Goal: Transaction & Acquisition: Purchase product/service

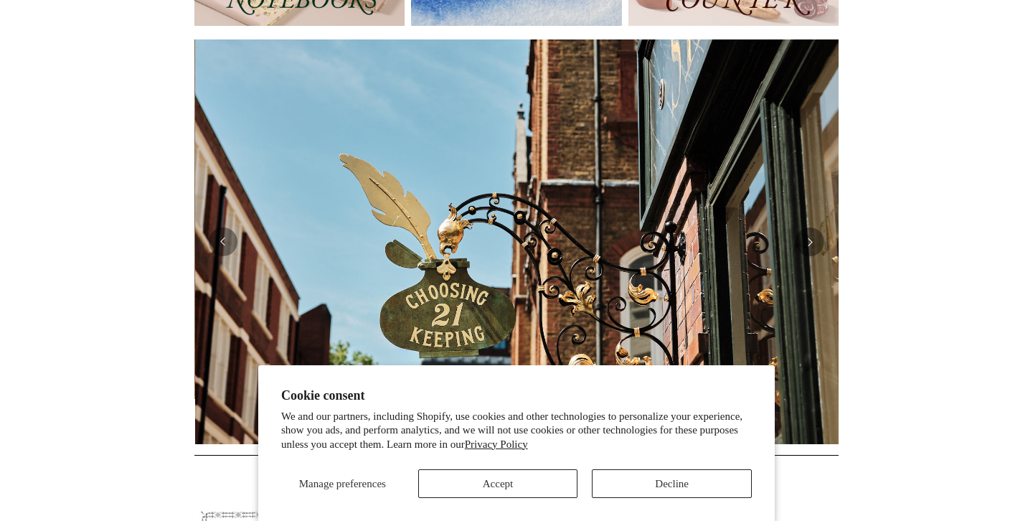
scroll to position [0, 644]
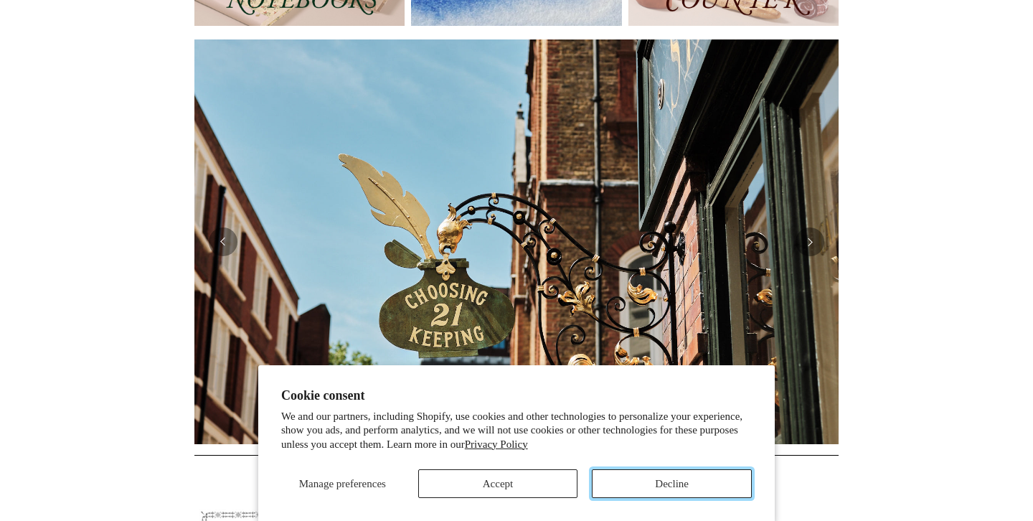
click at [635, 481] on button "Decline" at bounding box center [672, 483] width 160 height 29
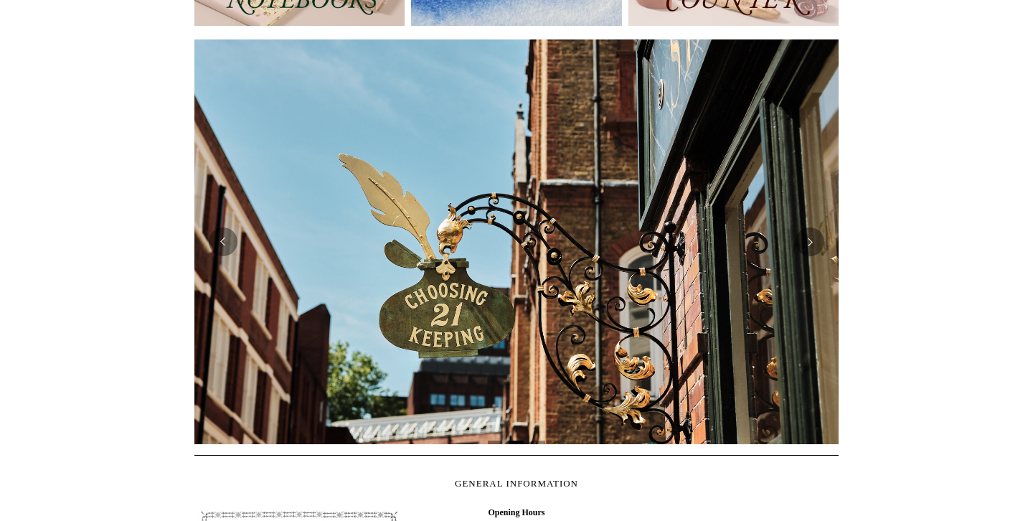
click at [818, 253] on div at bounding box center [516, 241] width 644 height 404
click at [809, 244] on button "Next" at bounding box center [809, 241] width 29 height 29
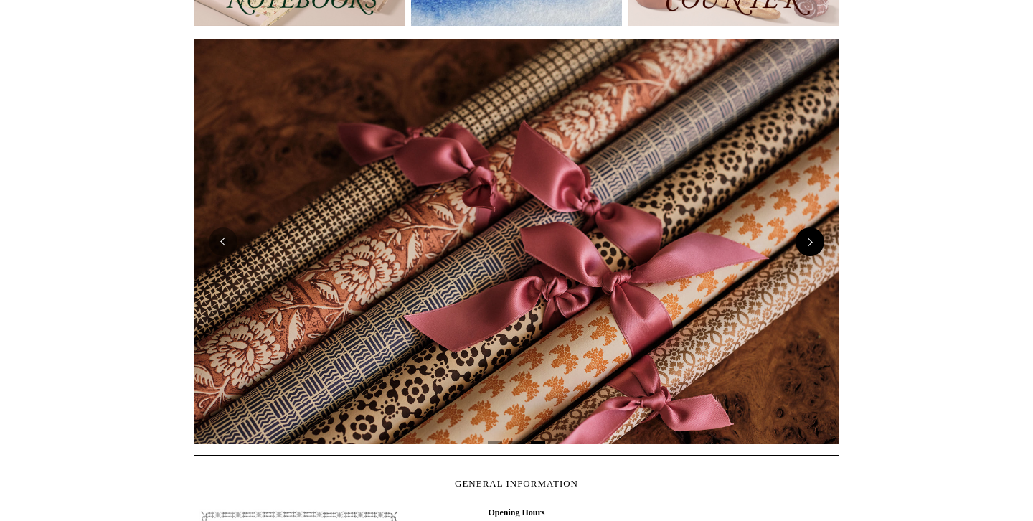
click at [809, 243] on button "Next" at bounding box center [809, 241] width 29 height 29
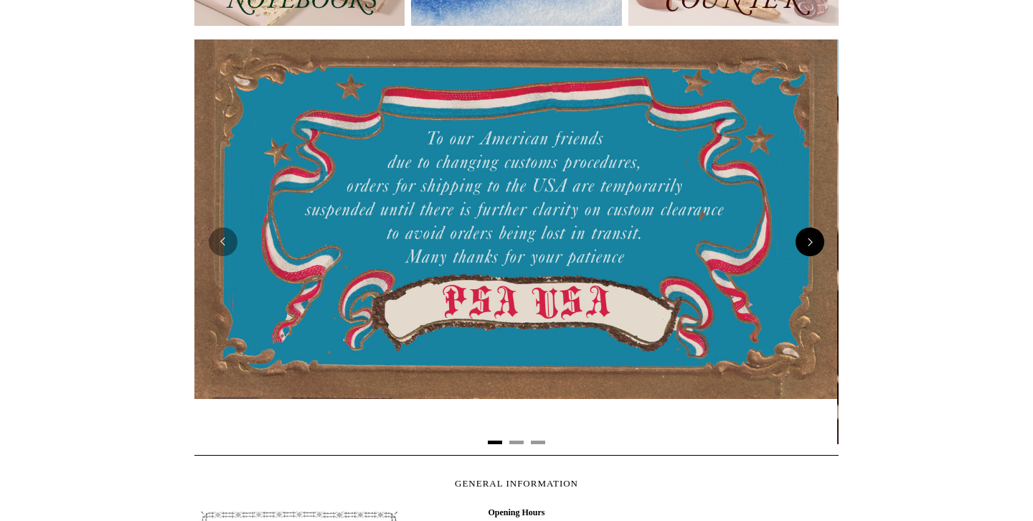
scroll to position [0, 0]
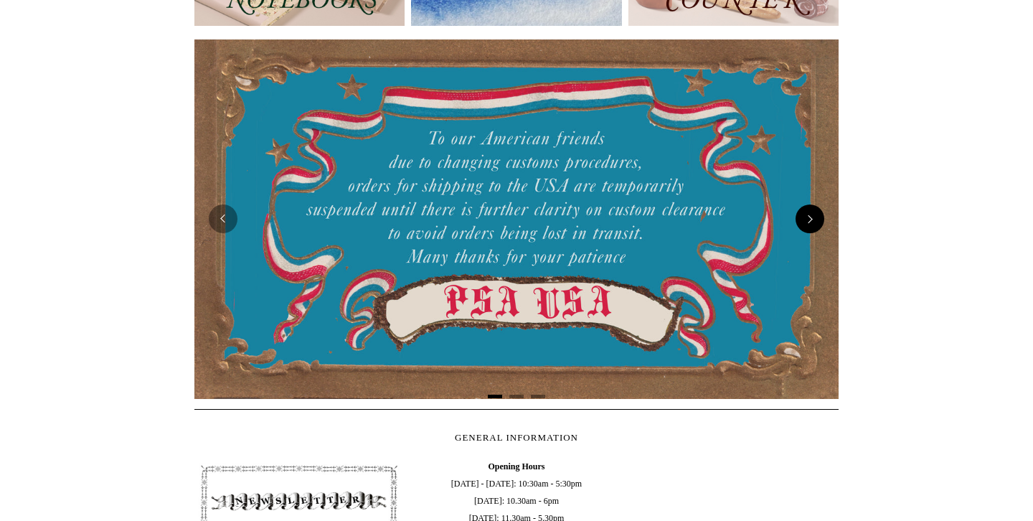
click at [809, 243] on div at bounding box center [516, 219] width 644 height 380
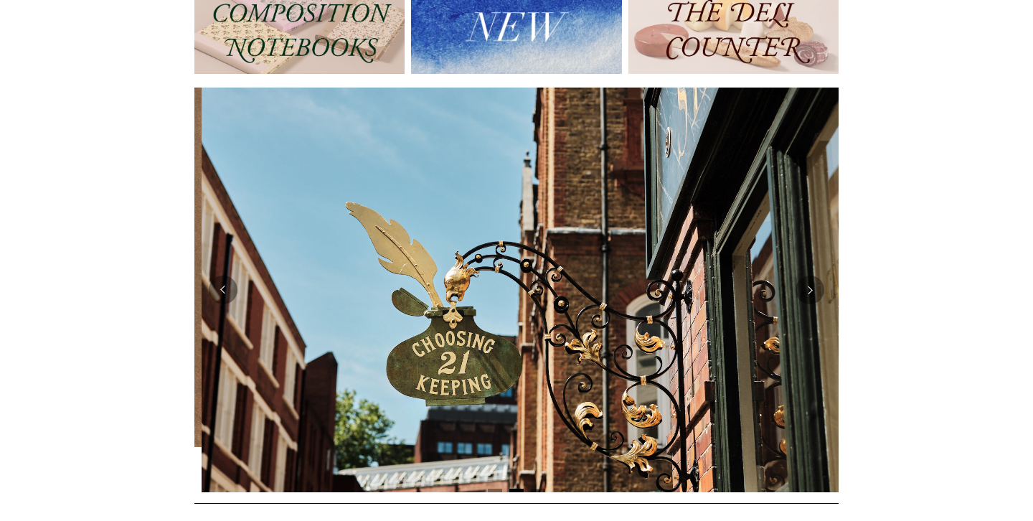
scroll to position [0, 644]
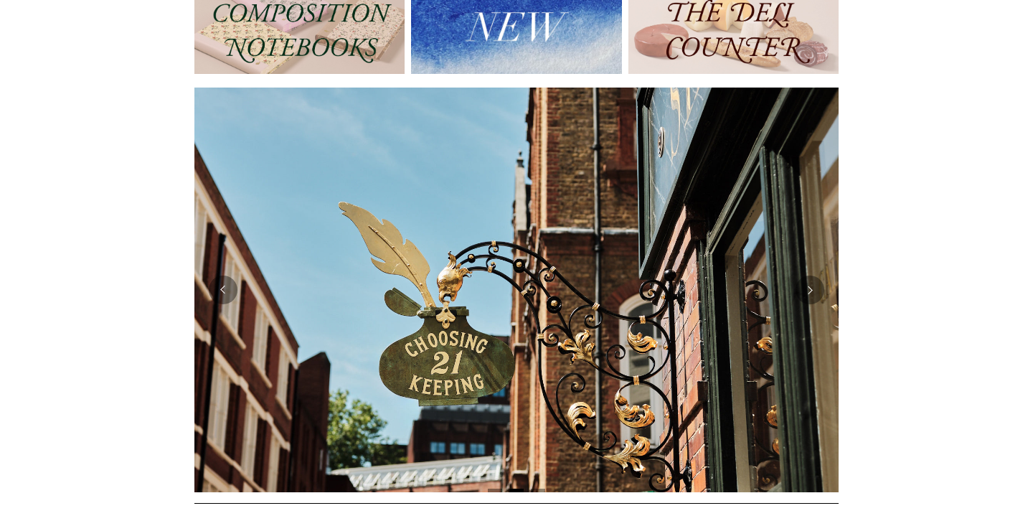
click at [235, 299] on div at bounding box center [516, 289] width 644 height 404
click at [225, 288] on button "Previous" at bounding box center [223, 289] width 29 height 29
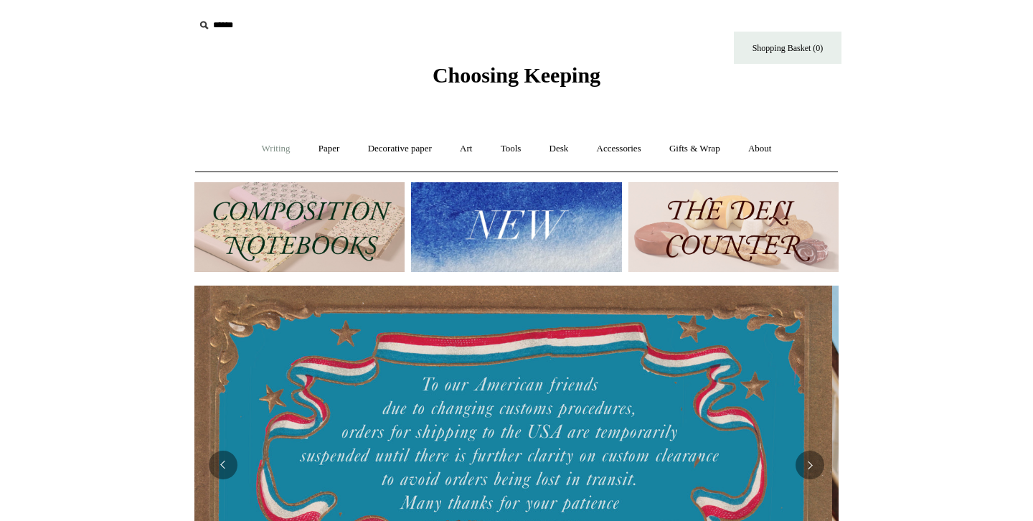
scroll to position [0, 0]
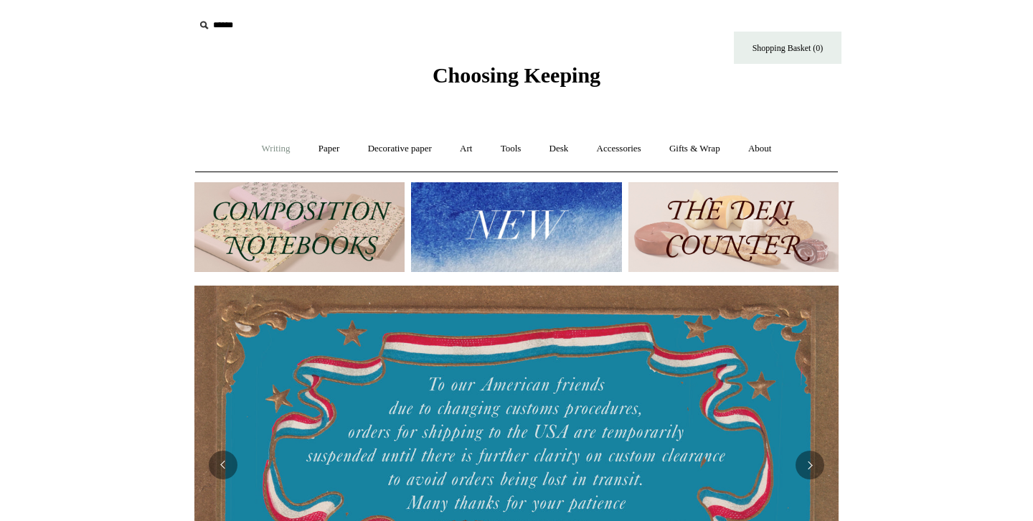
click at [276, 148] on link "Writing +" at bounding box center [276, 149] width 55 height 38
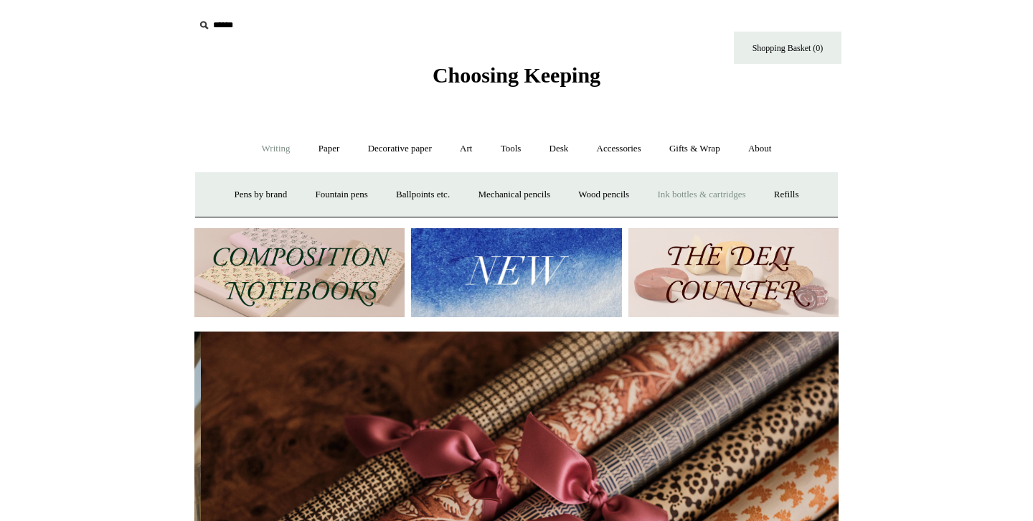
scroll to position [0, 1288]
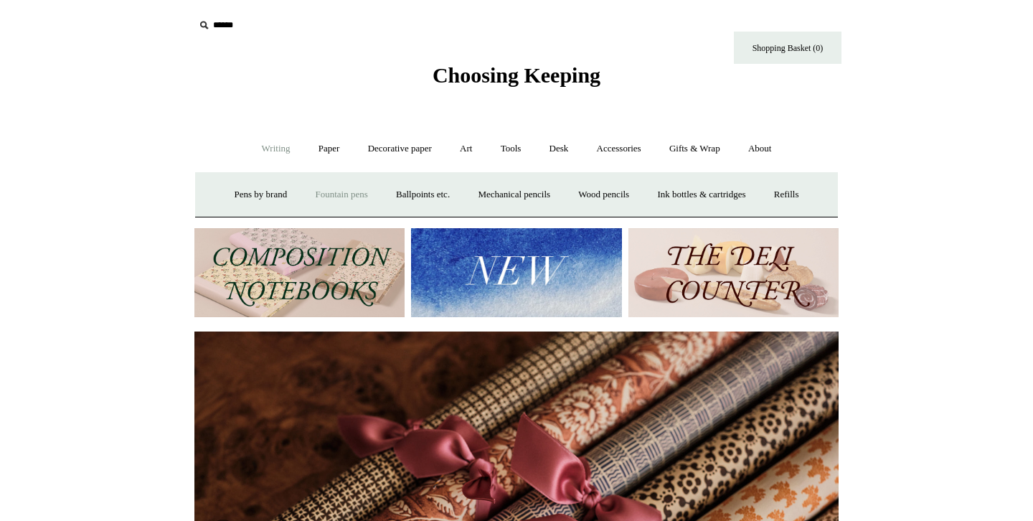
click at [352, 195] on link "Fountain pens +" at bounding box center [341, 195] width 78 height 38
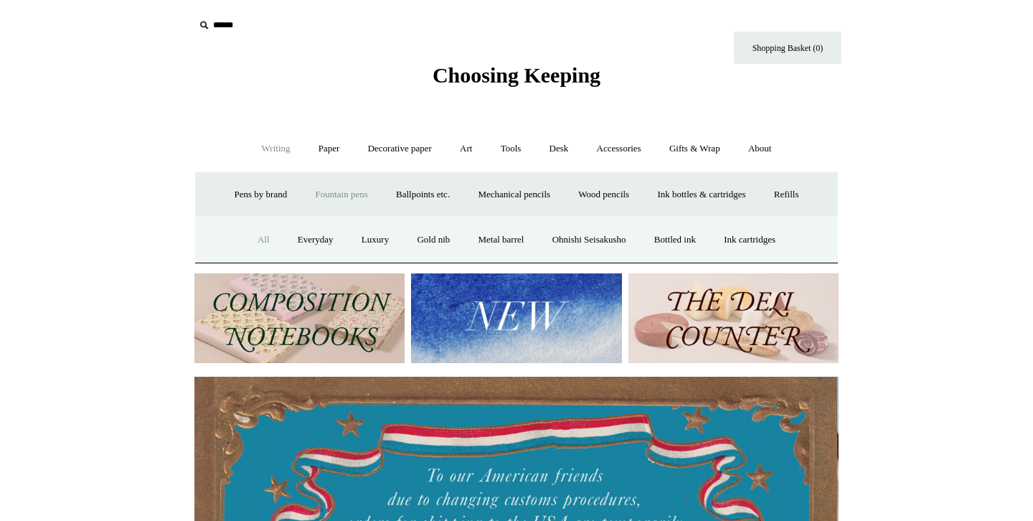
scroll to position [0, 0]
click at [246, 238] on link "All" at bounding box center [264, 240] width 38 height 38
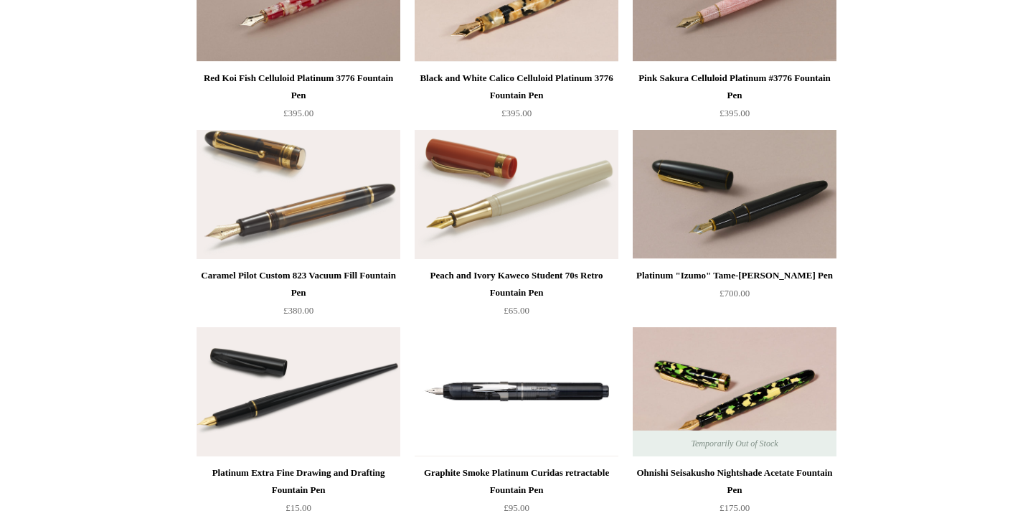
scroll to position [3688, 0]
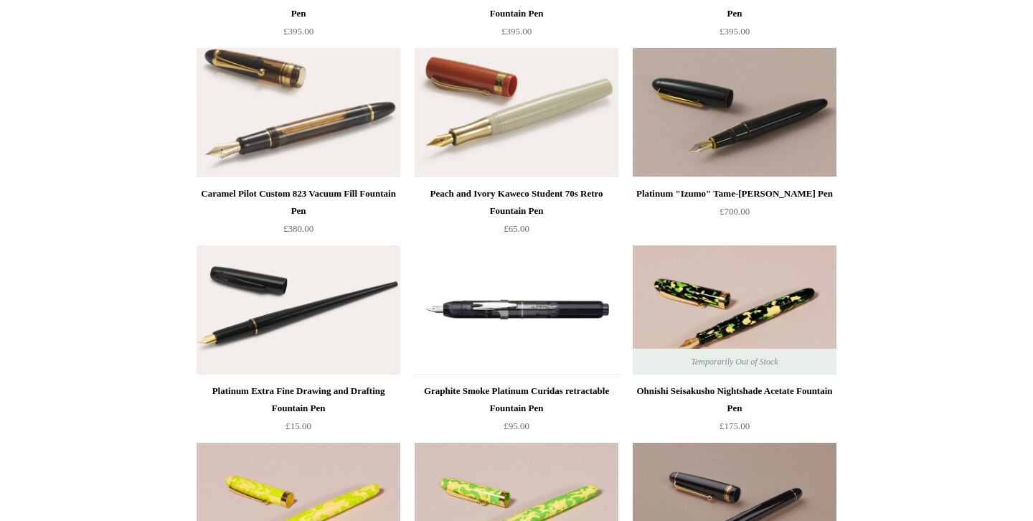
click at [303, 126] on img at bounding box center [299, 112] width 204 height 129
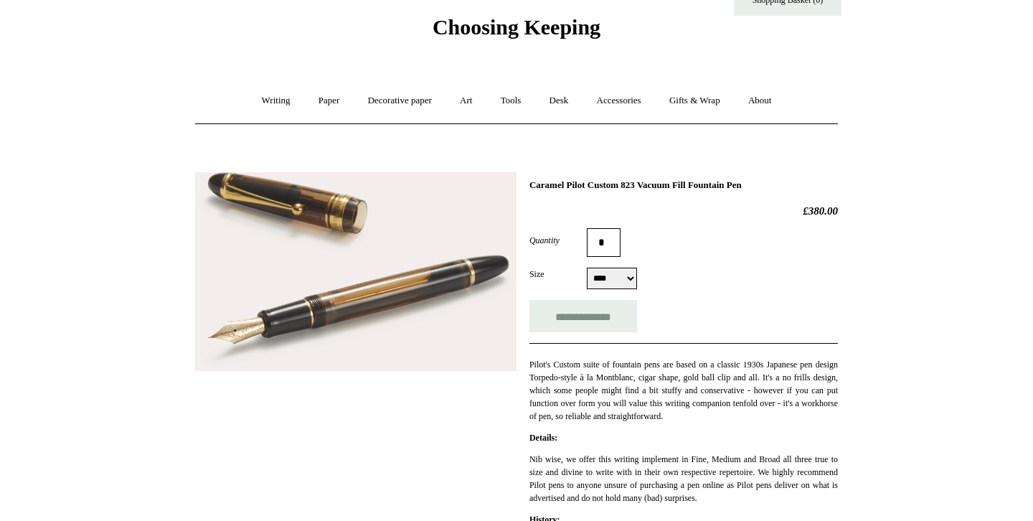
scroll to position [47, 0]
click at [596, 273] on select "**** ****** *****" at bounding box center [612, 279] width 50 height 22
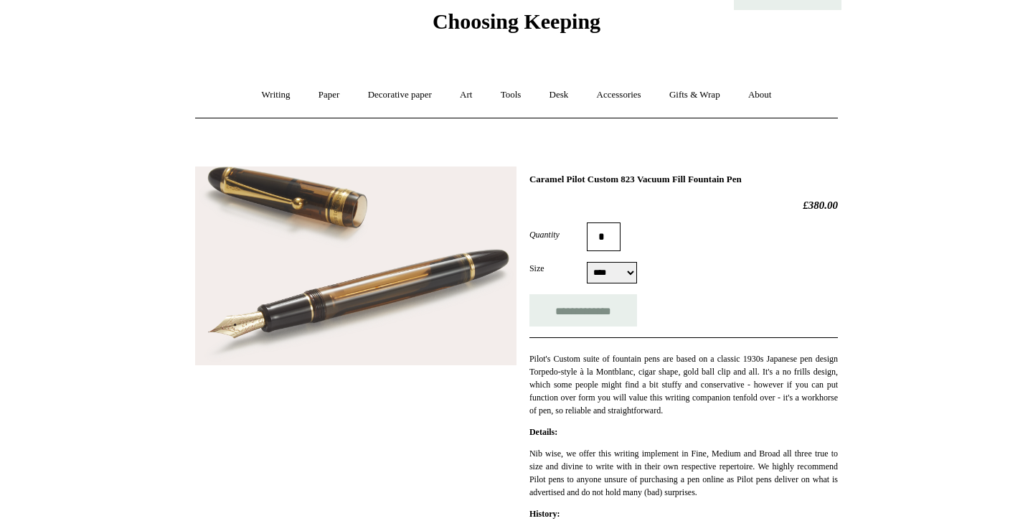
scroll to position [0, 0]
